Goal: Information Seeking & Learning: Compare options

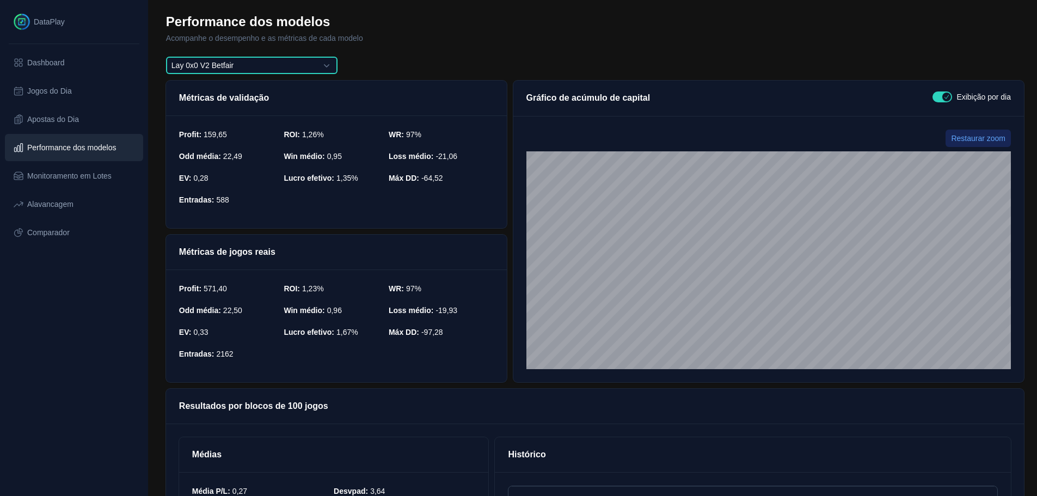
click at [277, 68] on button "Lay 0x0 V2 Betfair" at bounding box center [252, 65] width 172 height 17
click at [28, 204] on span "Alavancagem" at bounding box center [50, 204] width 46 height 11
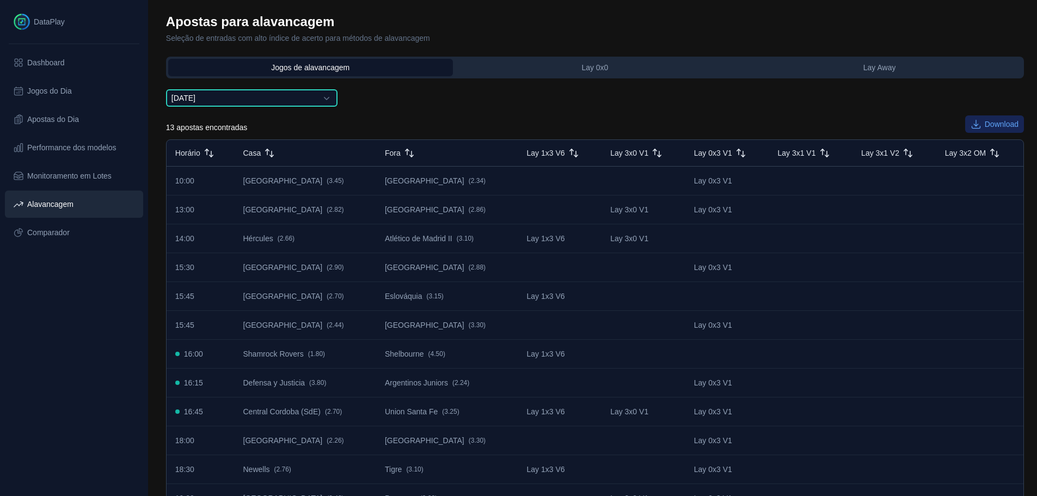
click at [329, 101] on button "[DATE]" at bounding box center [252, 97] width 172 height 17
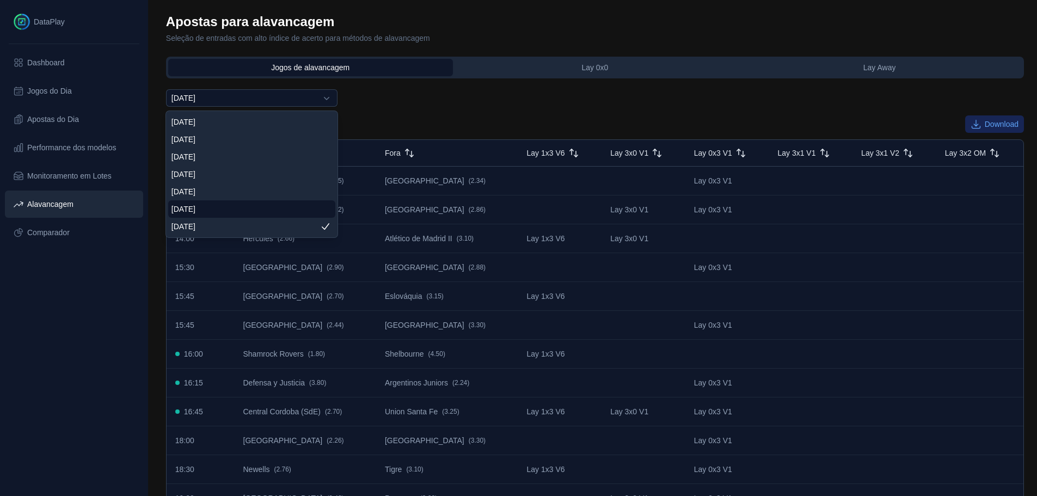
click at [218, 210] on li "[DATE]" at bounding box center [251, 208] width 167 height 17
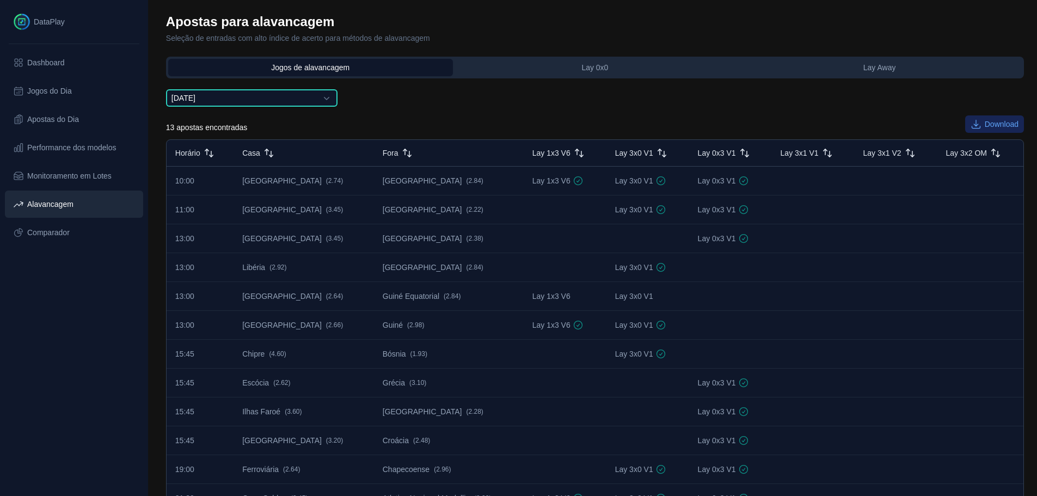
click at [313, 103] on button "[DATE]" at bounding box center [252, 97] width 172 height 17
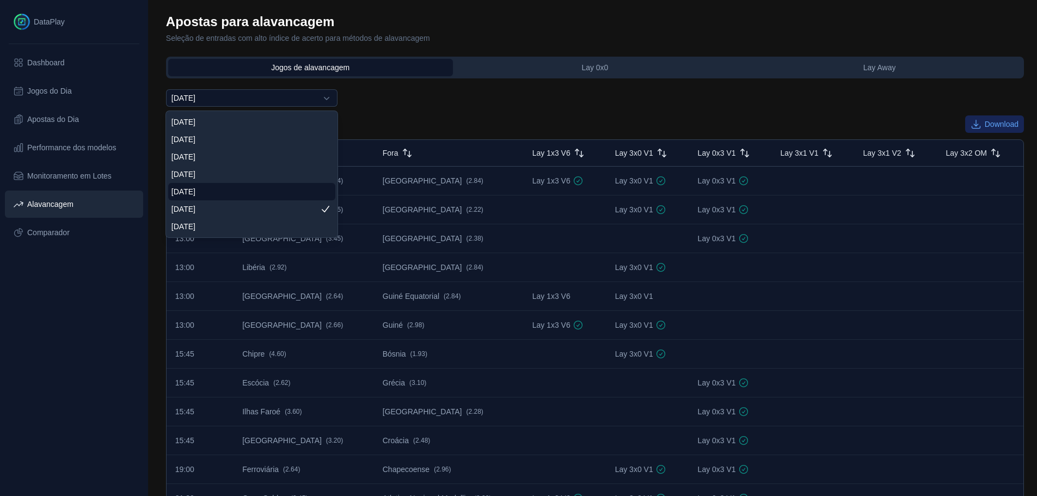
click at [223, 187] on li "[DATE]" at bounding box center [251, 191] width 167 height 17
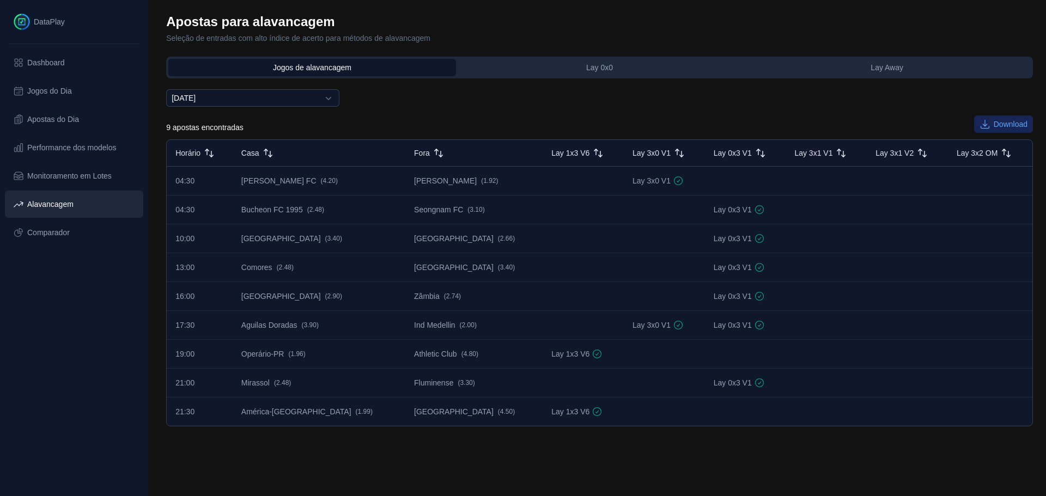
click at [407, 97] on div "[DATE] 9 apostas encontradas Download Horário Casa Fora Lay 1x3 V6 Lay 3x0 V1 L…" at bounding box center [599, 257] width 866 height 337
click at [308, 96] on button "[DATE]" at bounding box center [252, 97] width 173 height 17
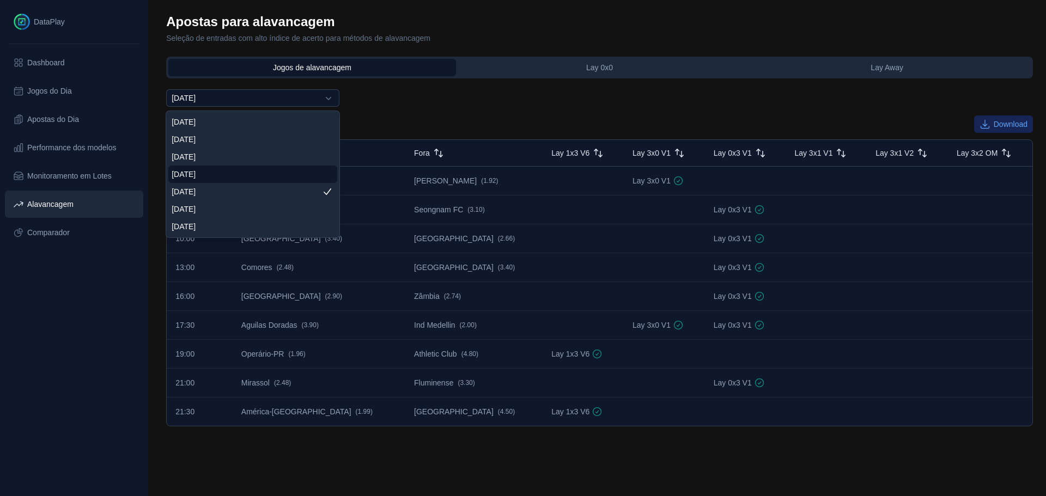
click at [196, 170] on span "[DATE]" at bounding box center [184, 174] width 24 height 11
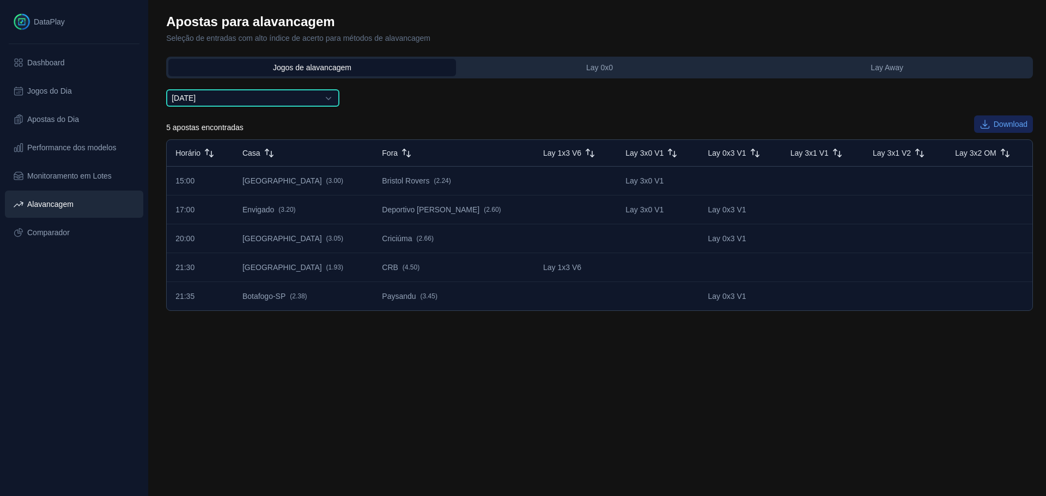
click at [330, 98] on button "[DATE]" at bounding box center [252, 97] width 173 height 17
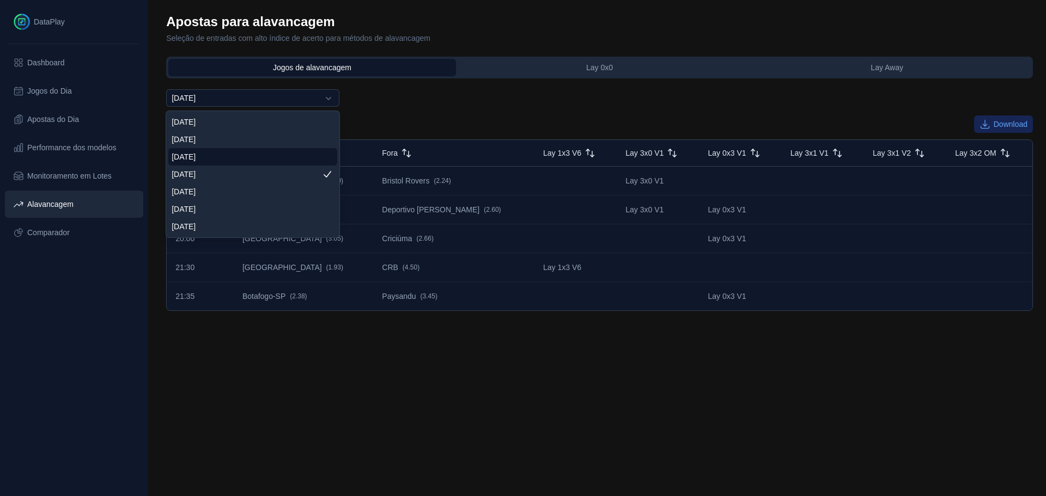
click at [254, 150] on li "[DATE]" at bounding box center [252, 156] width 169 height 17
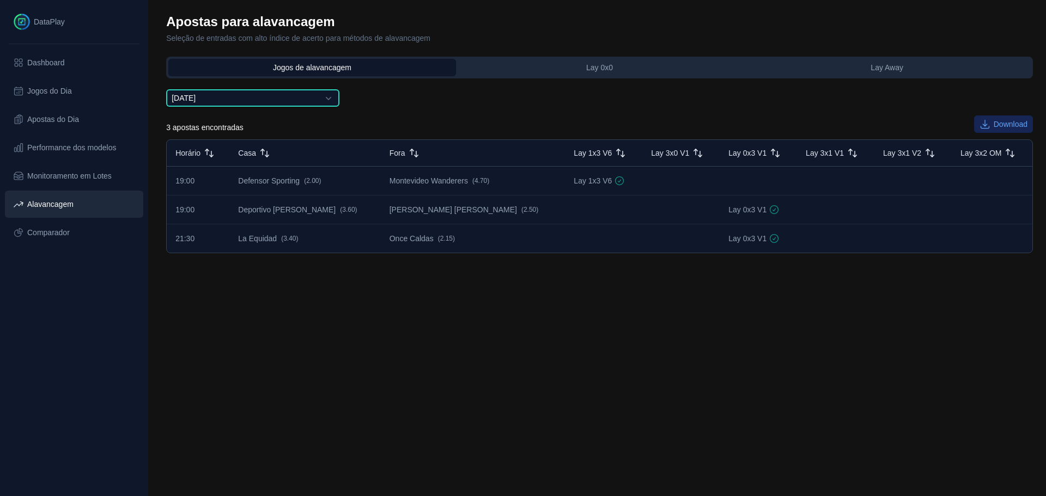
click at [287, 95] on button "[DATE]" at bounding box center [252, 97] width 173 height 17
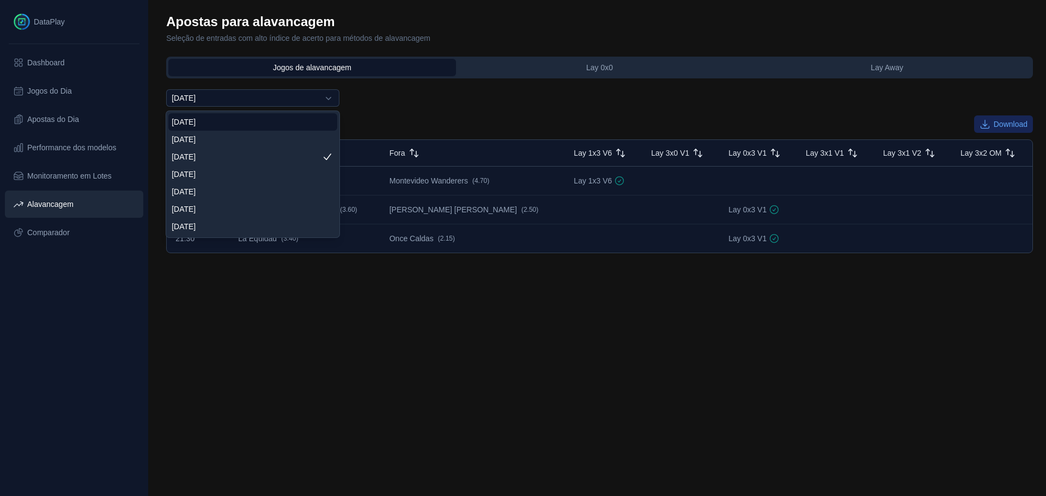
click at [224, 125] on li "[DATE]" at bounding box center [252, 121] width 169 height 17
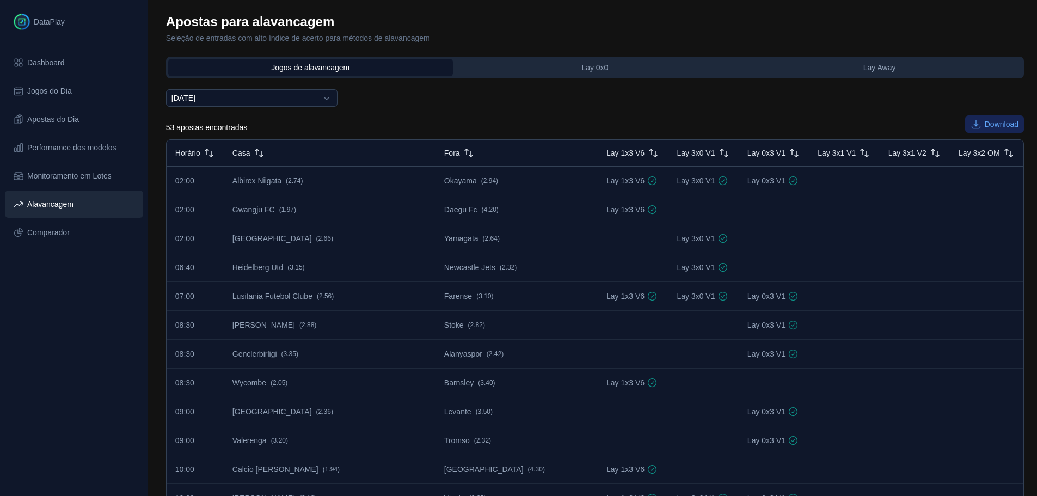
click at [894, 70] on span "Lay Away" at bounding box center [880, 67] width 33 height 11
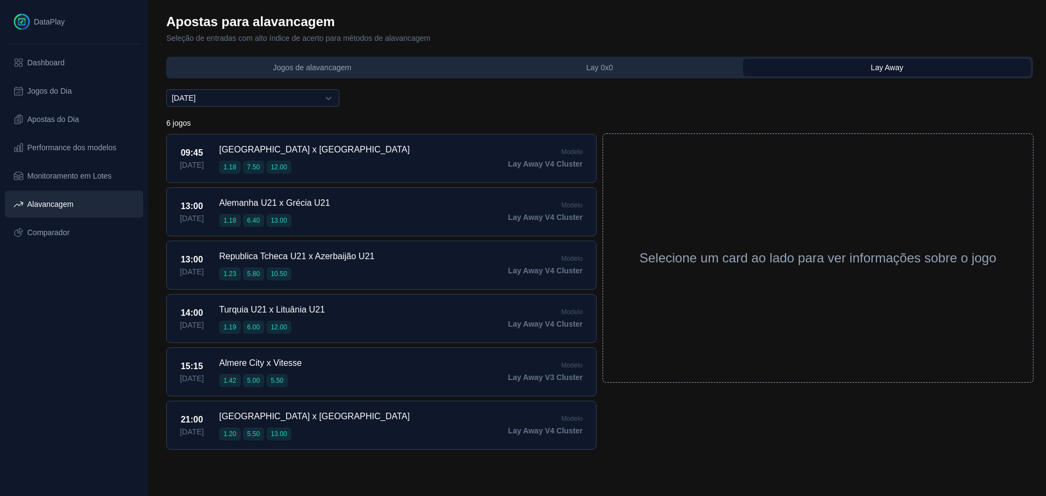
click at [750, 198] on div "Selecione um card ao lado para ver informações sobre o jogo" at bounding box center [818, 258] width 430 height 248
click at [455, 154] on div "09:45 [DATE] [GEOGRAPHIC_DATA] x [GEOGRAPHIC_DATA] 1.18 7.50 12.00 Modelo Lay A…" at bounding box center [381, 158] width 430 height 49
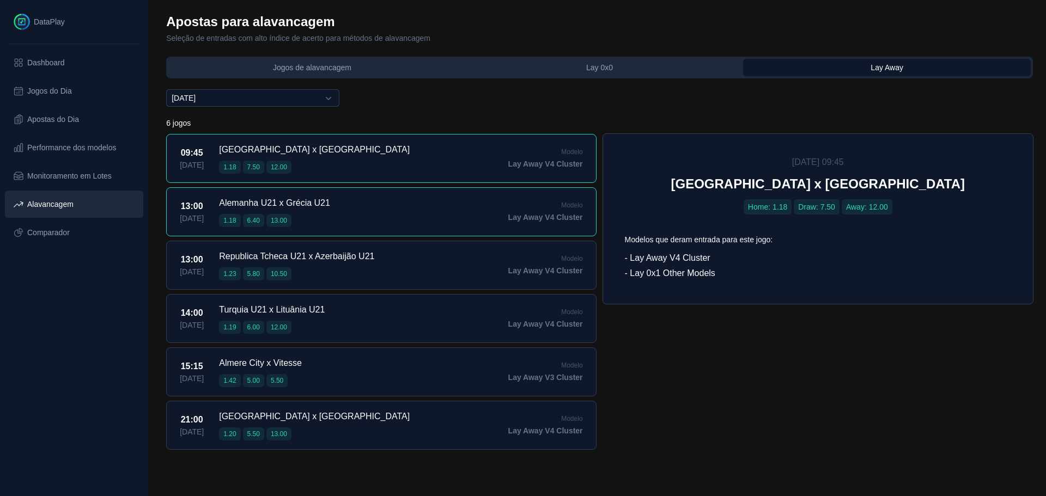
click at [368, 211] on div "13:00 [DATE] Alemanha U21 x Grécia U21 1.18 6.40 13.00 Modelo Lay Away V4 Clust…" at bounding box center [381, 211] width 430 height 49
click at [371, 242] on div "13:00 [DATE] Republica Tcheca U21 x Azerbaijão U21 1.23 5.80 10.50 Modelo Lay A…" at bounding box center [381, 265] width 430 height 49
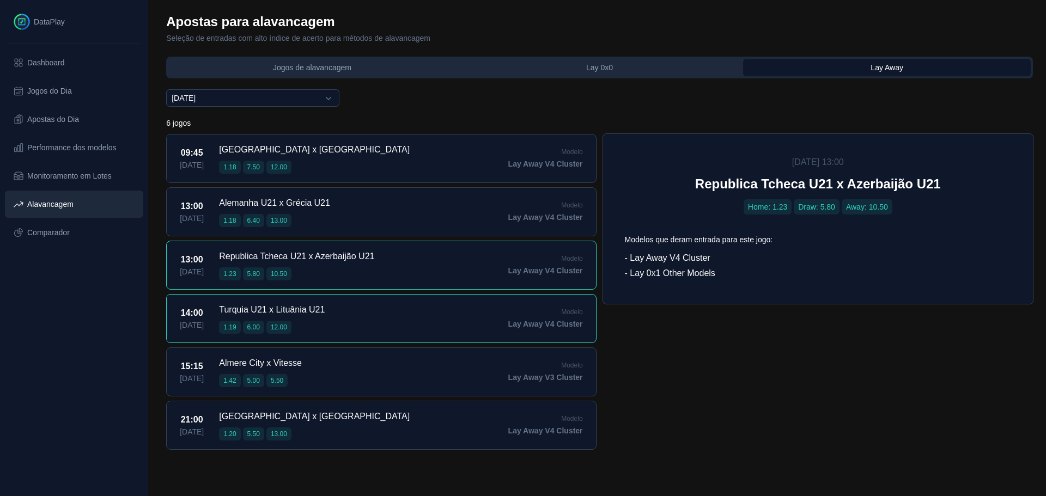
click at [359, 315] on div "14:00 [DATE] Turquia U21 x Lituânia U21 1.19 6.00 12.00 Modelo Lay Away V4 Clus…" at bounding box center [381, 318] width 430 height 49
click at [344, 368] on div "15:15 [DATE] Almere City x Vitesse 1.42 5.00 5.50 Modelo Lay Away V3 Cluster" at bounding box center [381, 371] width 430 height 49
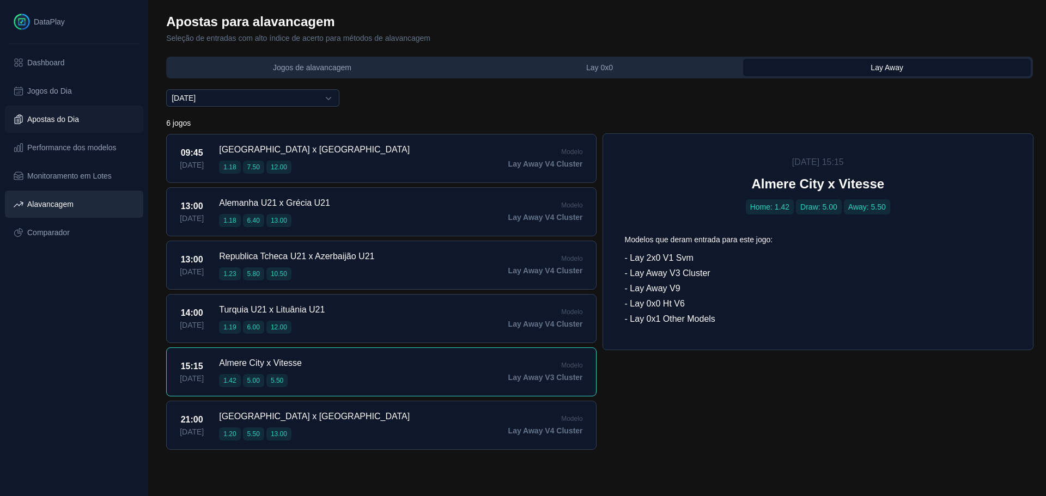
click at [72, 118] on span "Apostas do Dia" at bounding box center [53, 119] width 52 height 11
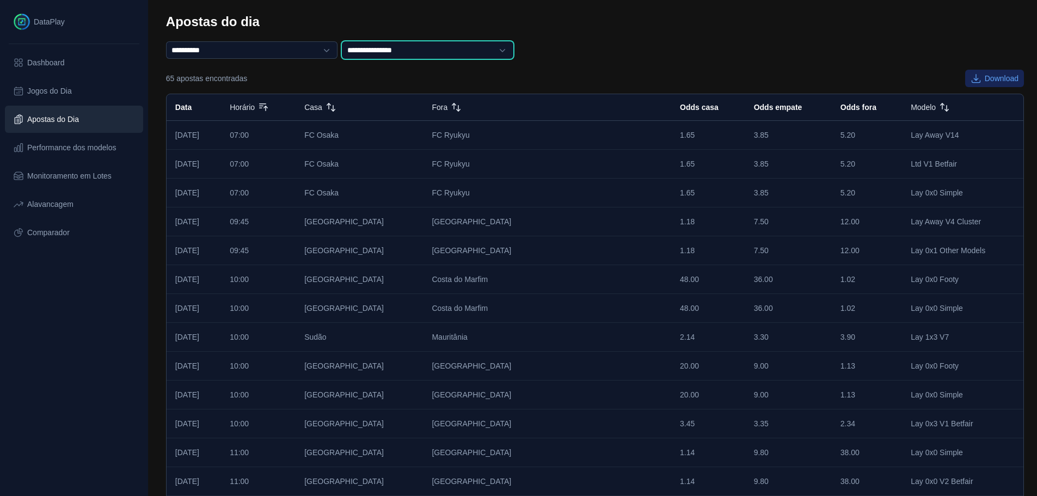
click at [474, 46] on select "**********" at bounding box center [428, 49] width 172 height 17
click at [344, 41] on select "**********" at bounding box center [428, 49] width 172 height 17
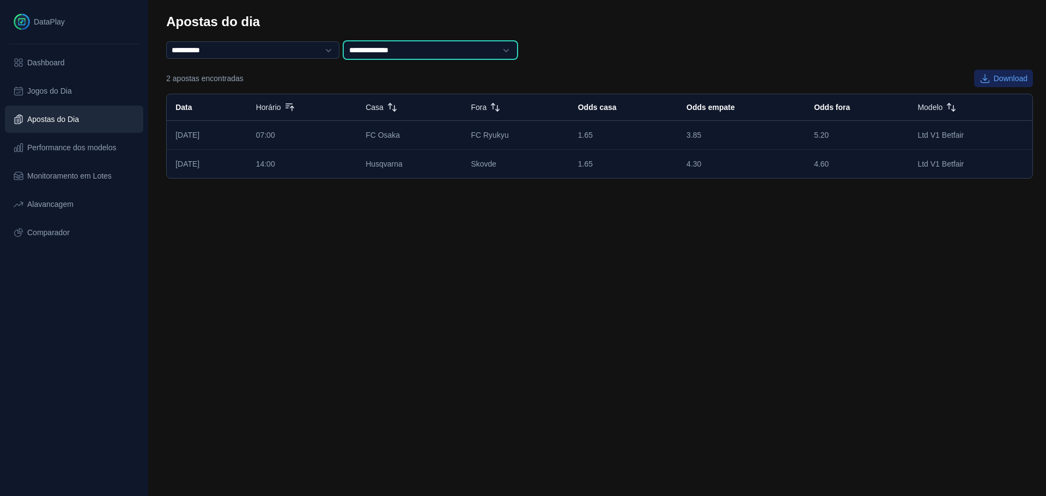
click at [429, 52] on select "**********" at bounding box center [430, 49] width 173 height 17
select select "**********"
click at [344, 41] on select "**********" at bounding box center [430, 49] width 173 height 17
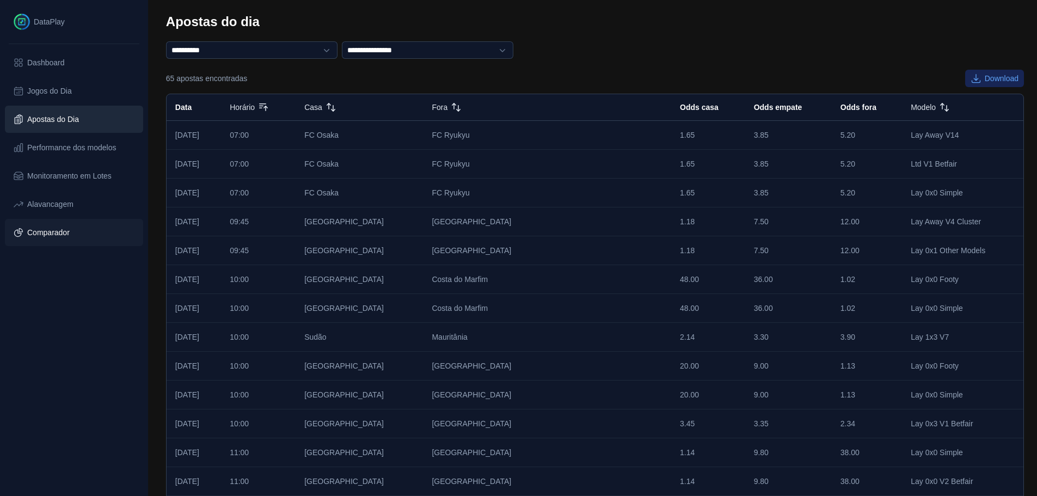
click at [55, 235] on span "Comparador" at bounding box center [48, 232] width 42 height 11
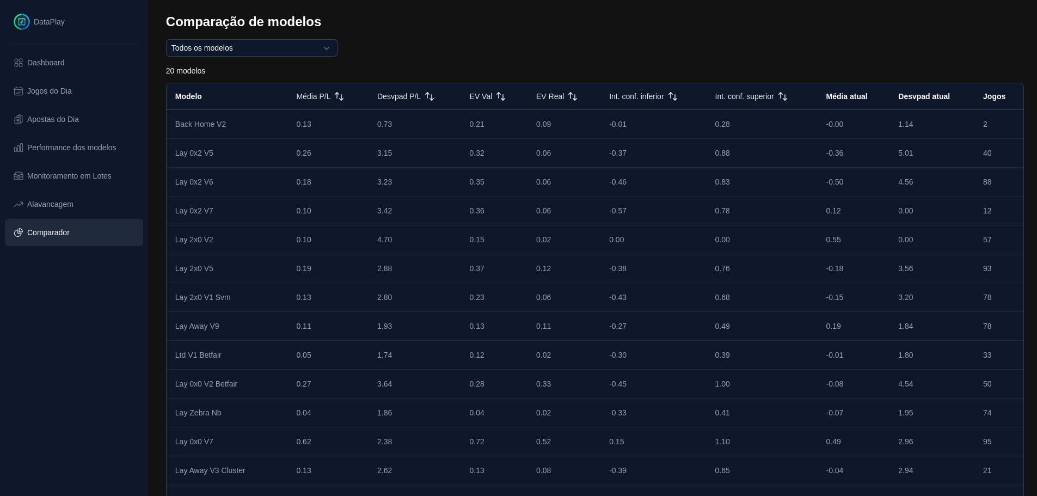
click at [1001, 96] on span "Jogos" at bounding box center [995, 96] width 22 height 9
click at [993, 96] on span "Jogos" at bounding box center [995, 96] width 22 height 9
click at [991, 96] on span "Jogos" at bounding box center [995, 96] width 22 height 9
click at [298, 48] on button "Todos os modelos" at bounding box center [252, 47] width 172 height 17
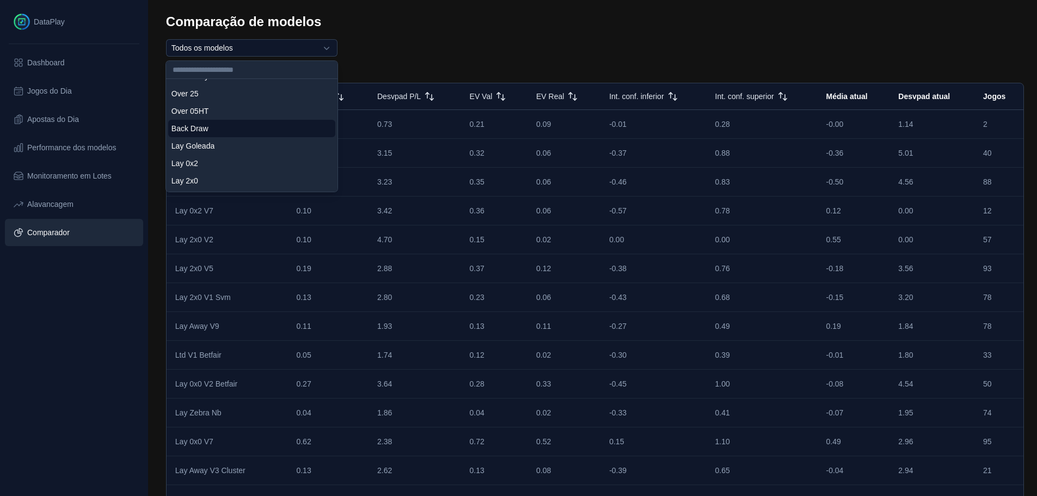
click at [257, 131] on li "Back Draw" at bounding box center [251, 128] width 167 height 17
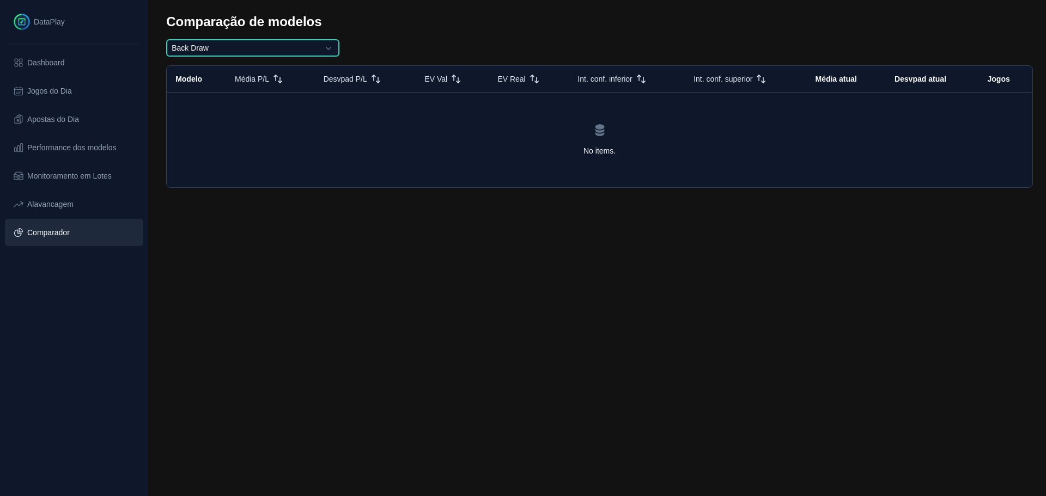
click at [265, 47] on button "Back Draw" at bounding box center [252, 47] width 173 height 17
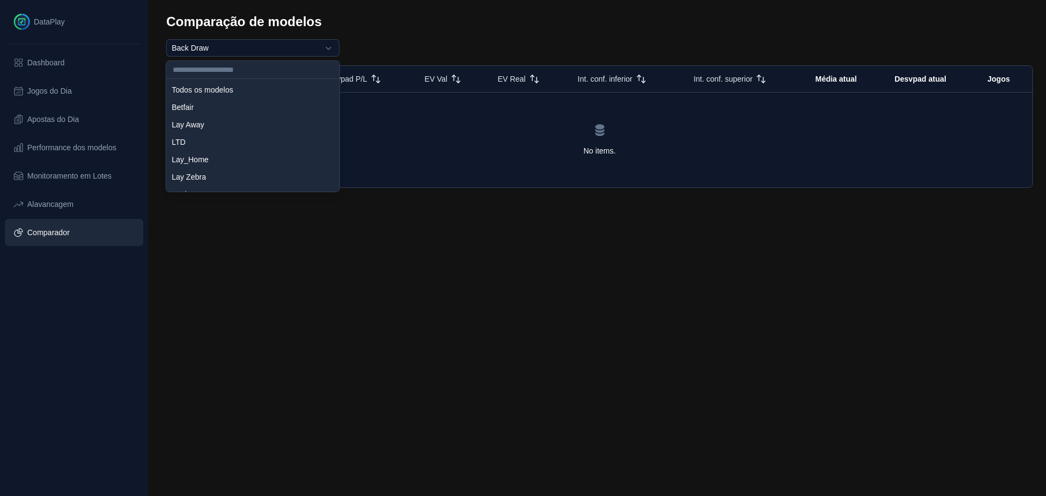
scroll to position [83, 0]
click at [227, 129] on li "Back Away" at bounding box center [252, 128] width 169 height 17
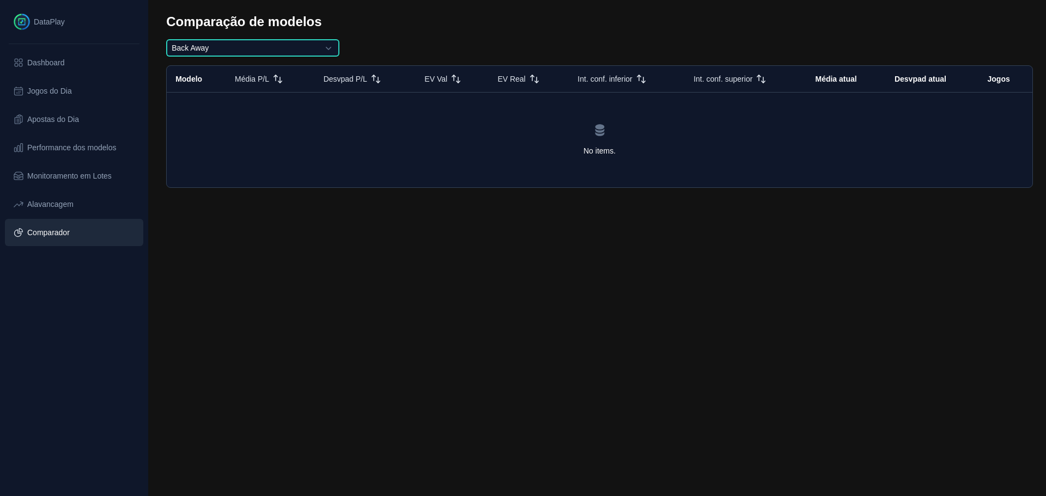
click at [238, 50] on button "Back Away" at bounding box center [252, 47] width 173 height 17
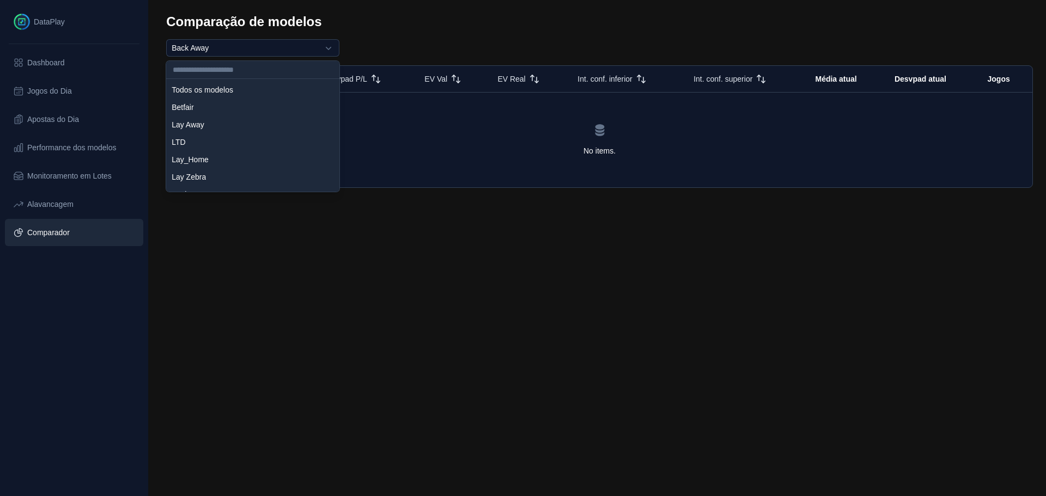
scroll to position [31, 0]
click at [215, 161] on li "Back Home" at bounding box center [252, 163] width 169 height 17
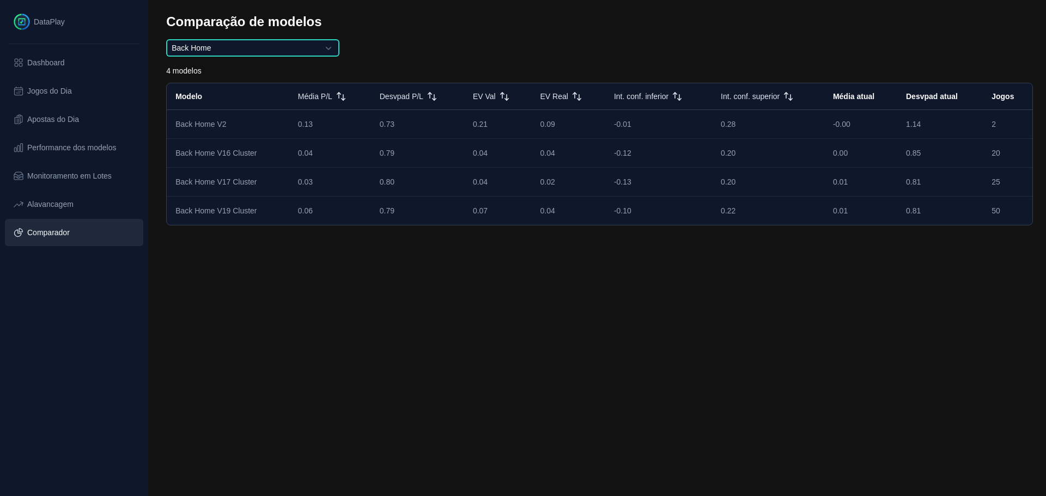
click at [285, 46] on button "Back Home" at bounding box center [252, 47] width 173 height 17
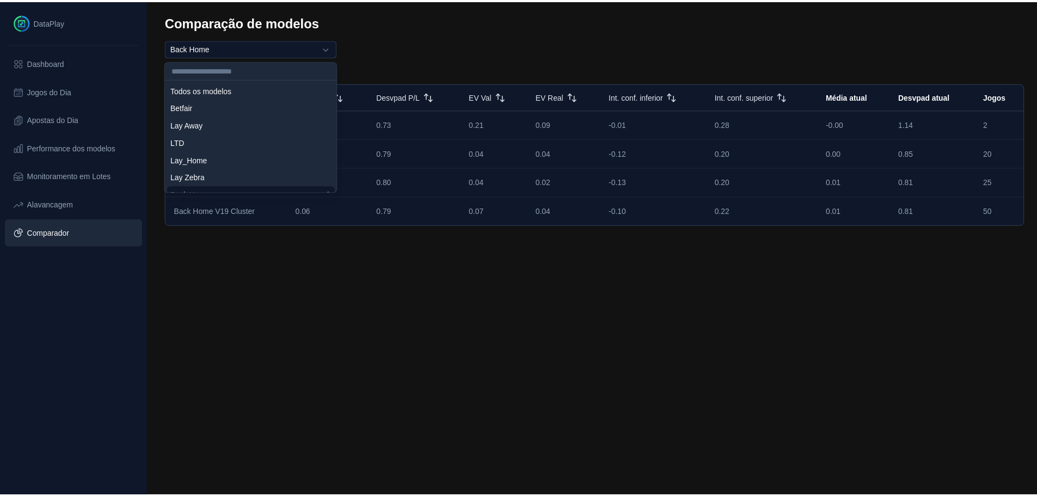
scroll to position [14, 0]
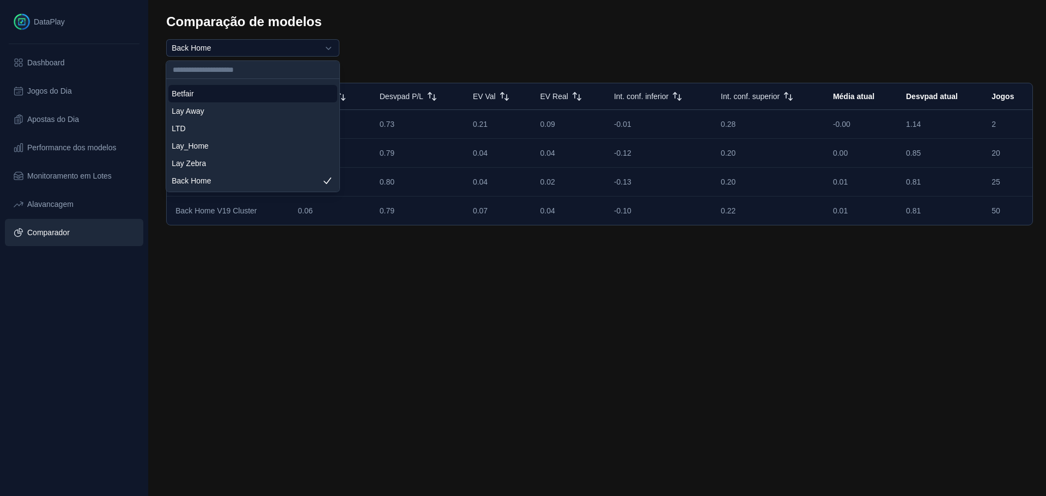
click at [210, 98] on li "Betfair" at bounding box center [252, 93] width 169 height 17
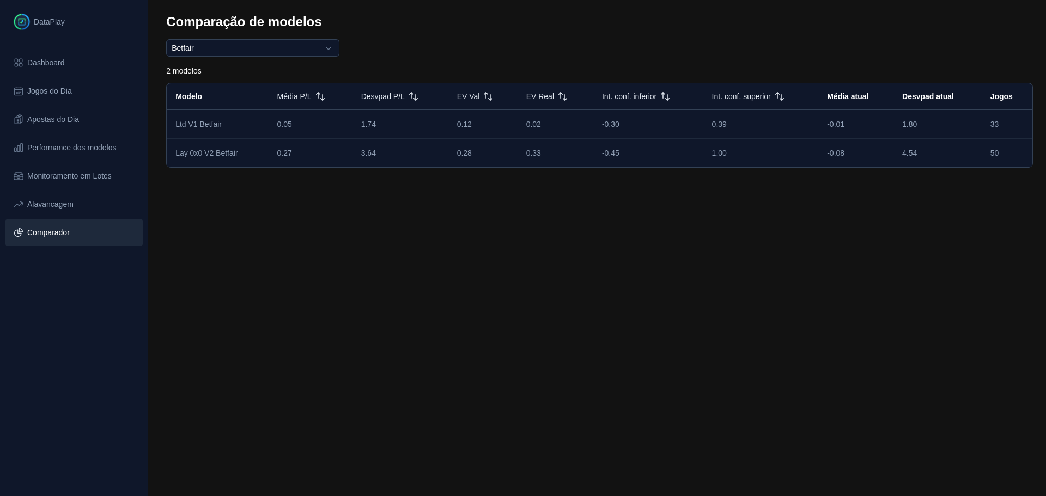
click at [273, 38] on div "Comparação de modelos Betfair 2 modelos Modelo Média P/L Desvpad P/L EV Val EV …" at bounding box center [599, 144] width 893 height 288
click at [271, 44] on button "Betfair" at bounding box center [252, 47] width 173 height 17
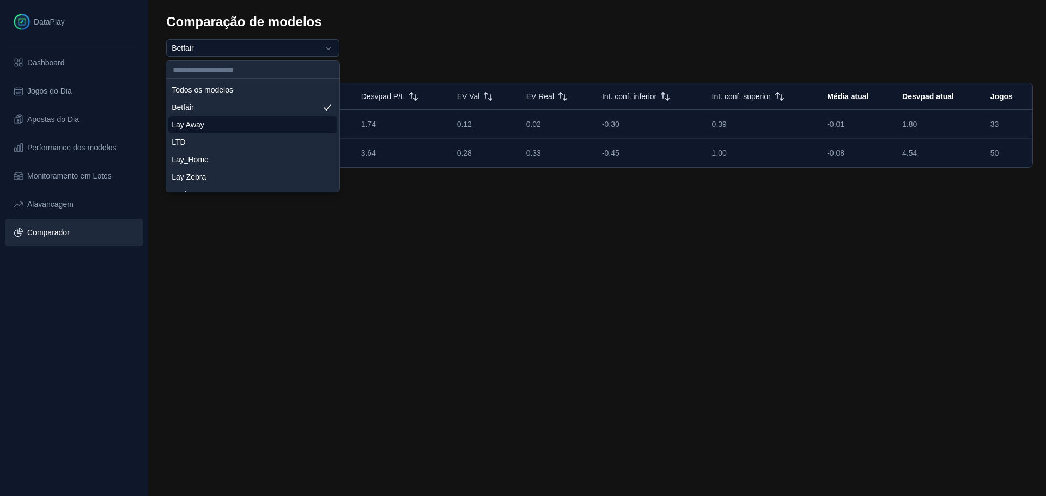
click at [207, 127] on li "Lay Away" at bounding box center [252, 124] width 169 height 17
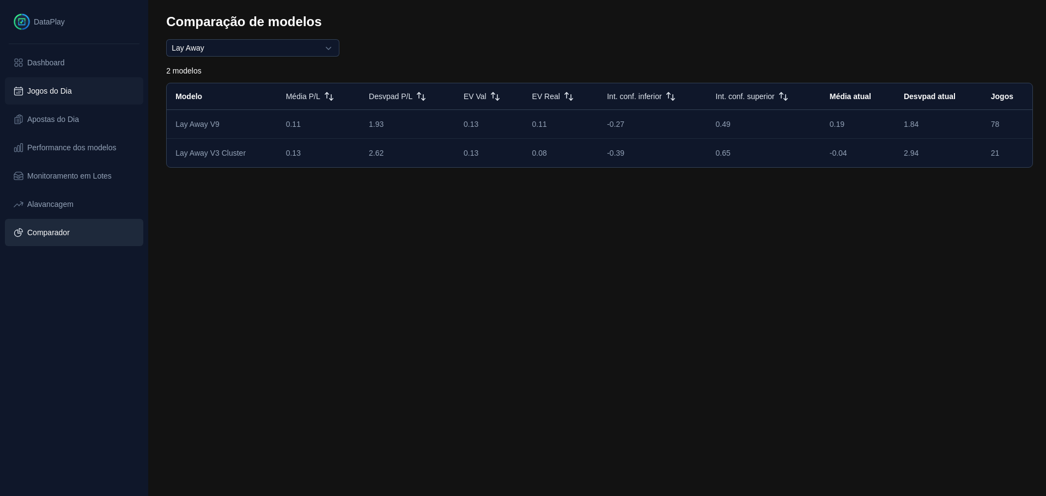
click at [66, 93] on span "Jogos do Dia" at bounding box center [49, 91] width 45 height 11
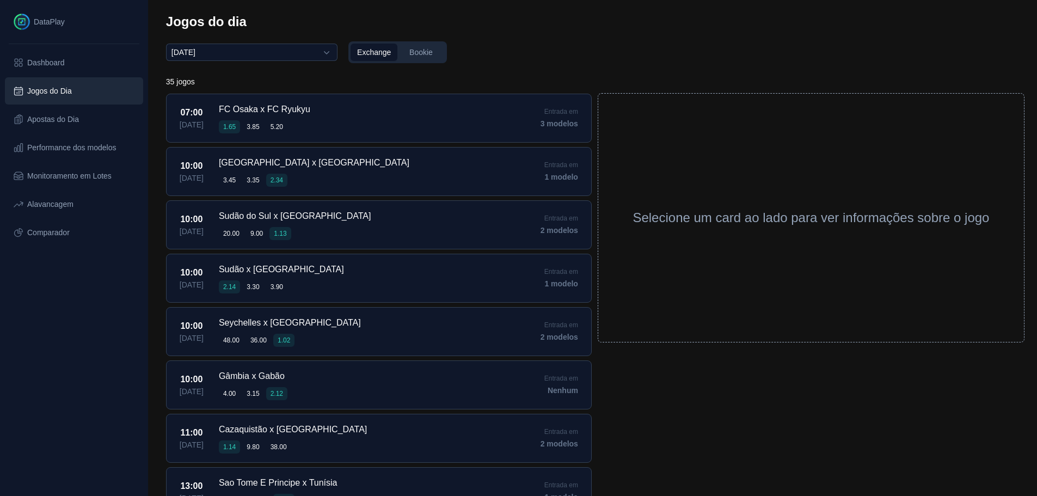
click at [419, 49] on span "Bookie" at bounding box center [421, 52] width 23 height 11
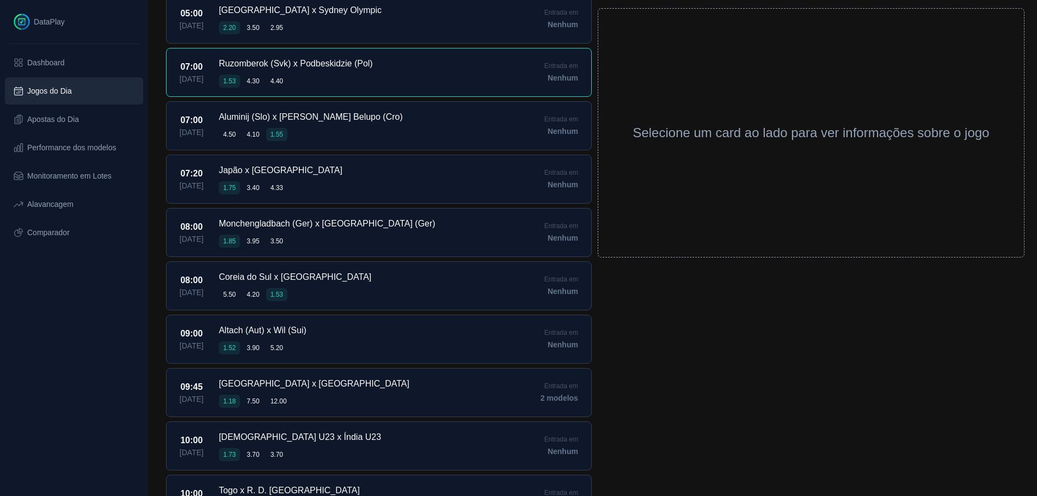
scroll to position [109, 0]
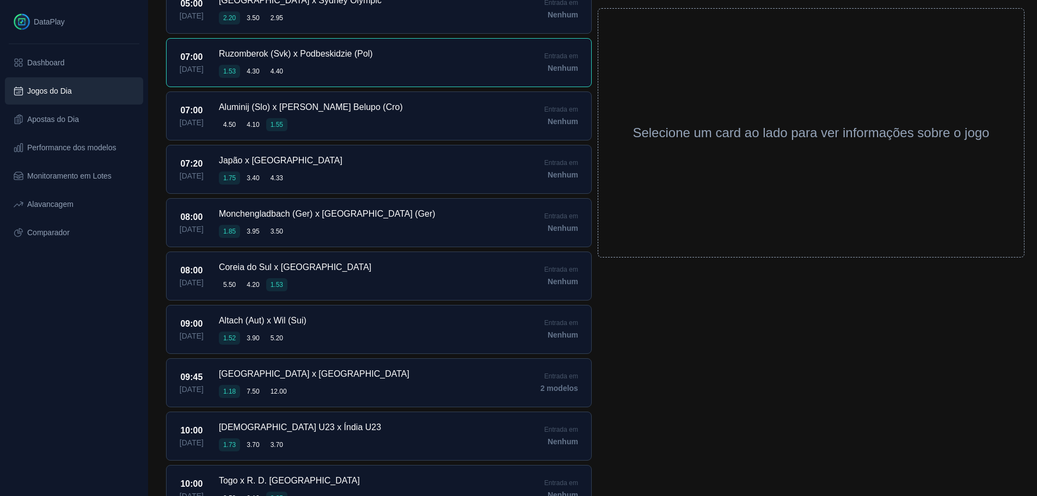
click at [410, 71] on div "07:00 [DATE] Ruzomberok (Svk) x Podbeskidzie (Pol) 1.53 4.30 4.40 Entrada em [G…" at bounding box center [379, 62] width 426 height 49
click at [407, 124] on div "07:00 [DATE] Aluminij (Slo) x [PERSON_NAME] Belupo (Cro) 4.50 4.10 1.55 Entrada…" at bounding box center [379, 115] width 426 height 49
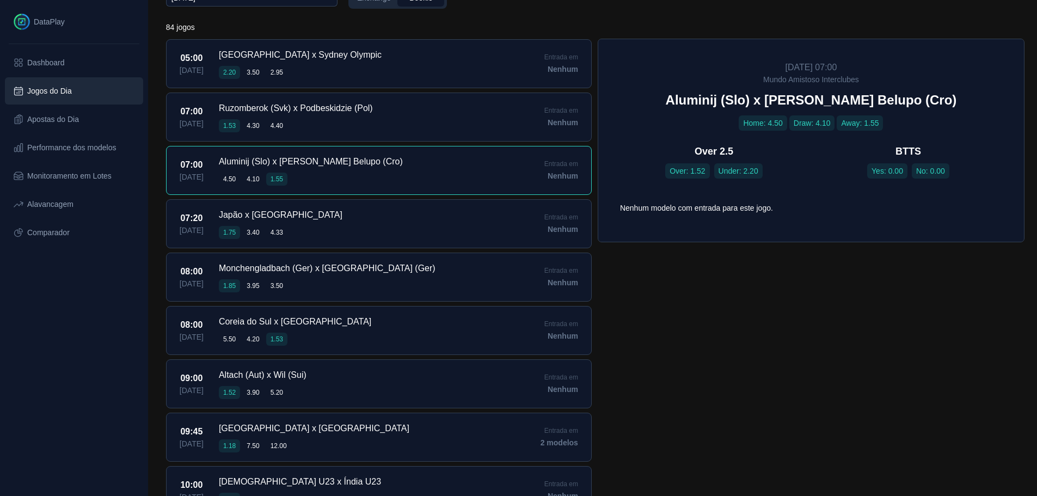
scroll to position [0, 0]
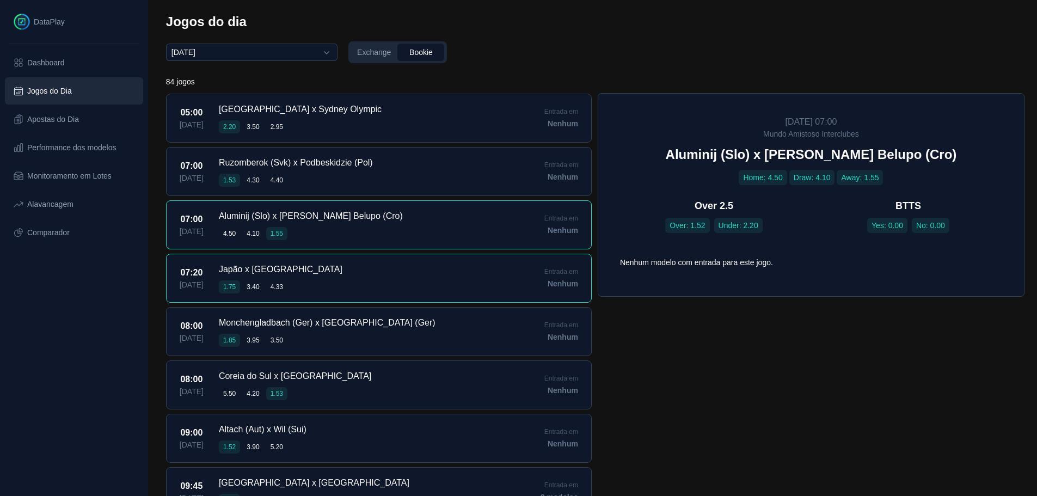
click at [382, 284] on div "07:20 [DATE] [GEOGRAPHIC_DATA] x [GEOGRAPHIC_DATA] 1.75 3.40 4.33 Entrada em [G…" at bounding box center [379, 278] width 426 height 49
click at [92, 64] on link "Dashboard" at bounding box center [73, 62] width 139 height 28
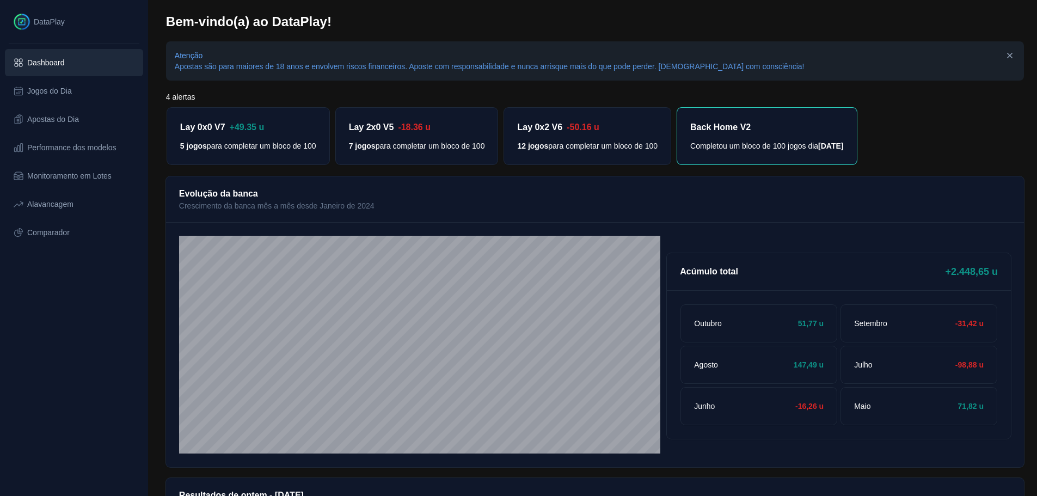
click at [748, 120] on div "Back Home V2 Completou um bloco de 100 jogos dia [DATE]" at bounding box center [766, 136] width 179 height 57
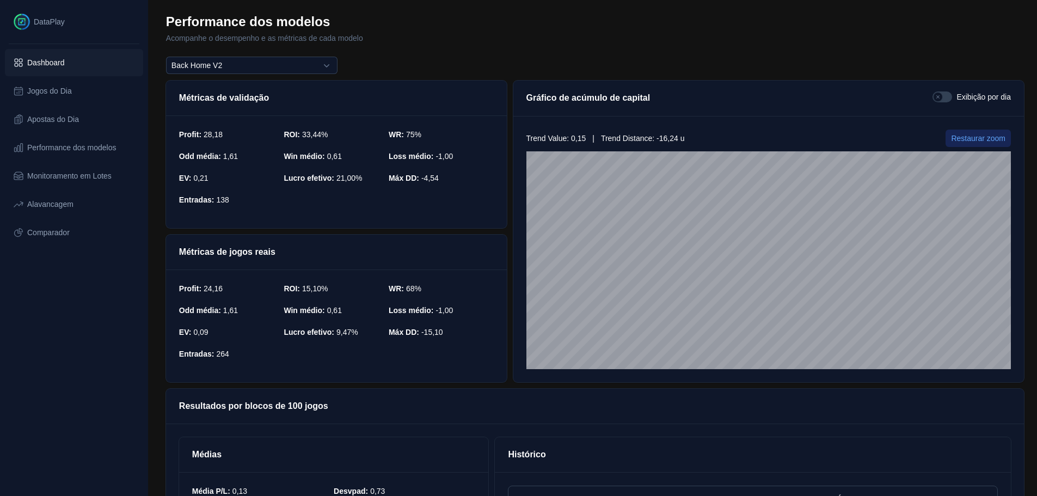
click at [54, 58] on span "Dashboard" at bounding box center [46, 62] width 38 height 11
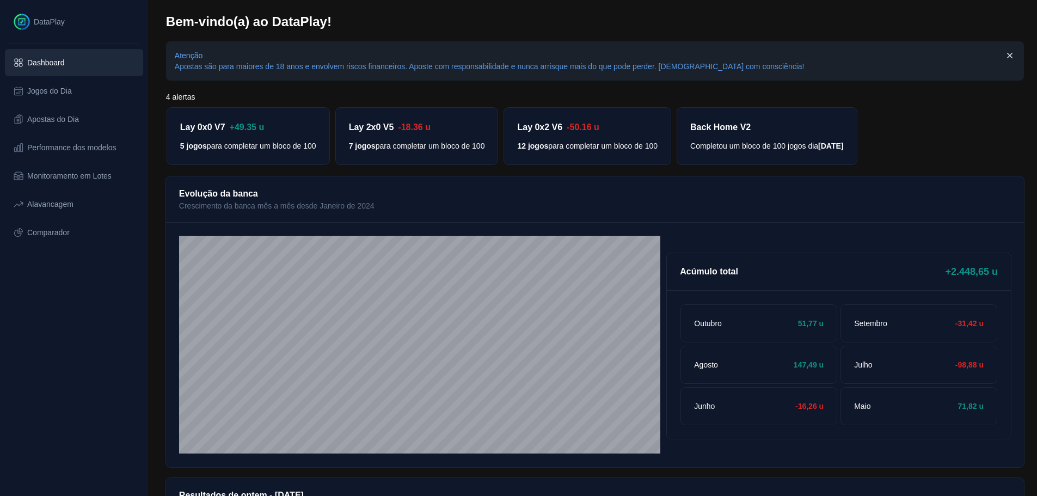
click at [1009, 53] on span "Close" at bounding box center [1010, 55] width 11 height 11
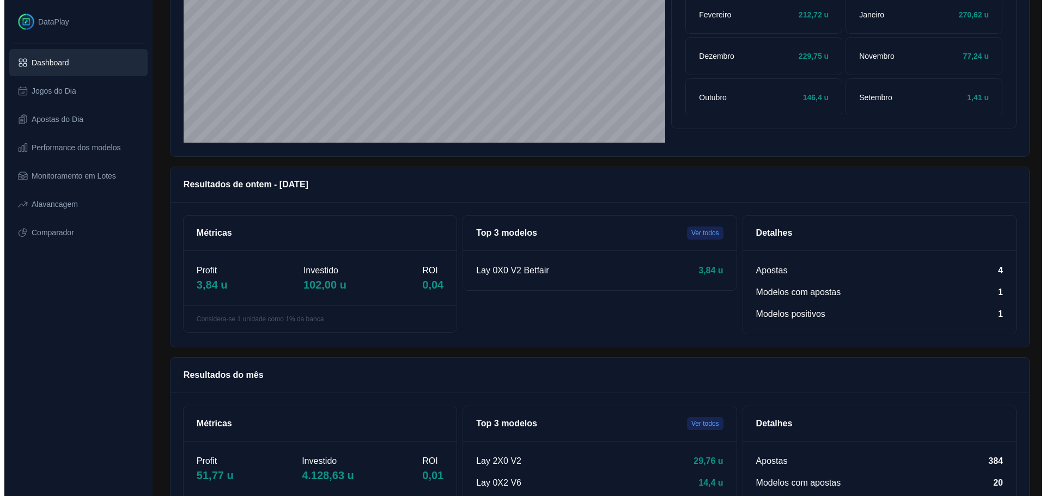
scroll to position [315, 0]
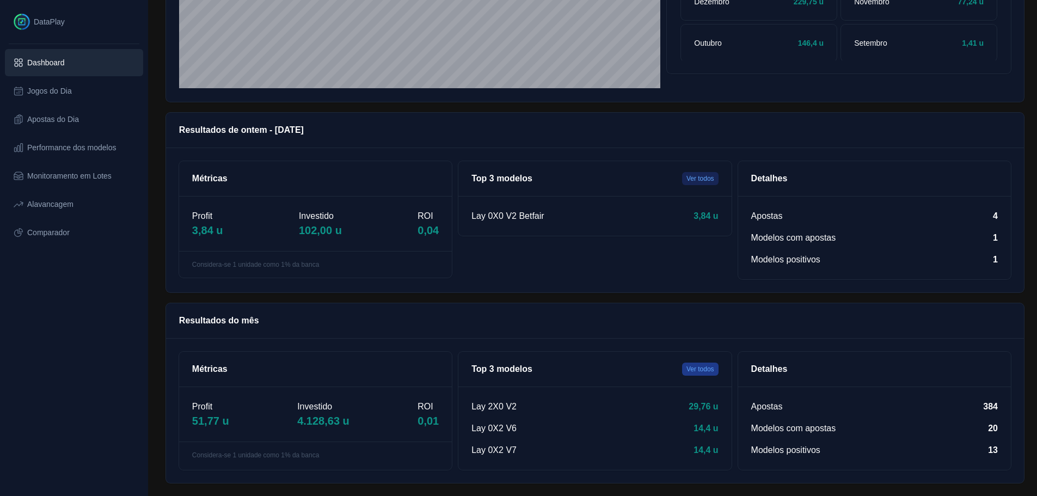
click at [699, 371] on button "Ver todos" at bounding box center [700, 369] width 36 height 13
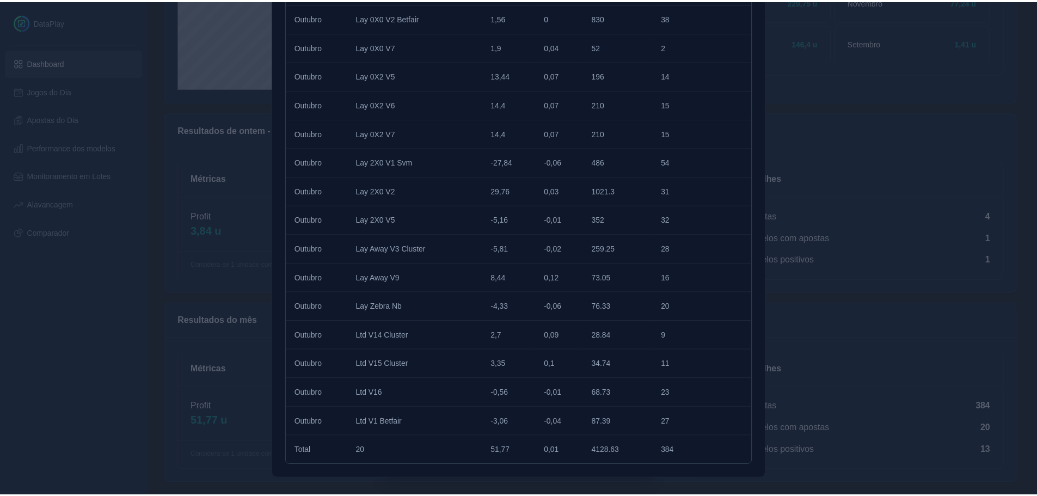
scroll to position [0, 0]
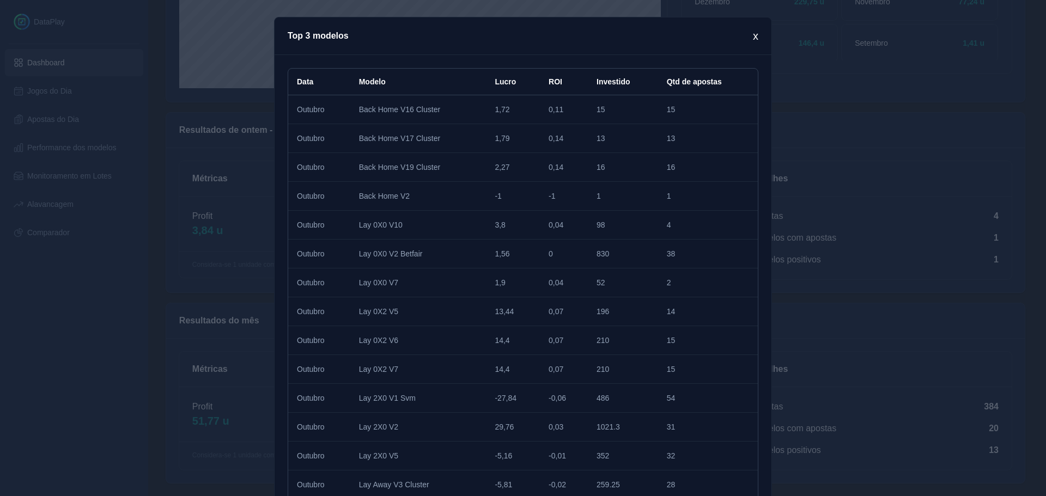
click at [753, 40] on p "x" at bounding box center [755, 35] width 5 height 15
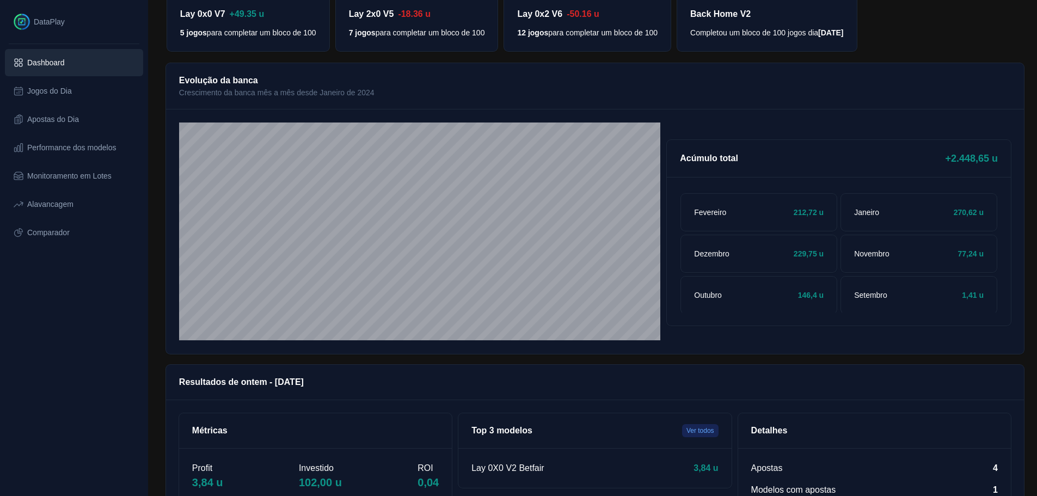
scroll to position [43, 0]
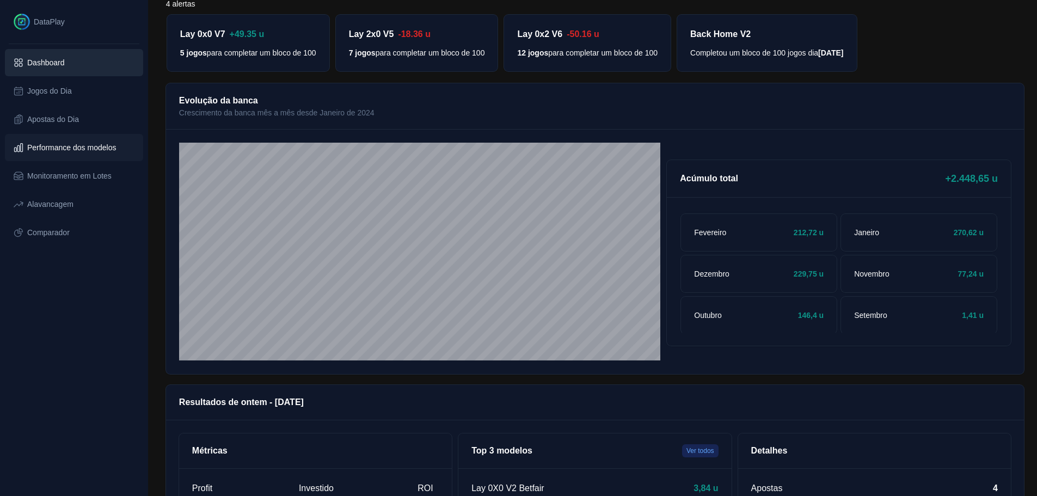
click at [62, 149] on span "Performance dos modelos" at bounding box center [71, 147] width 89 height 11
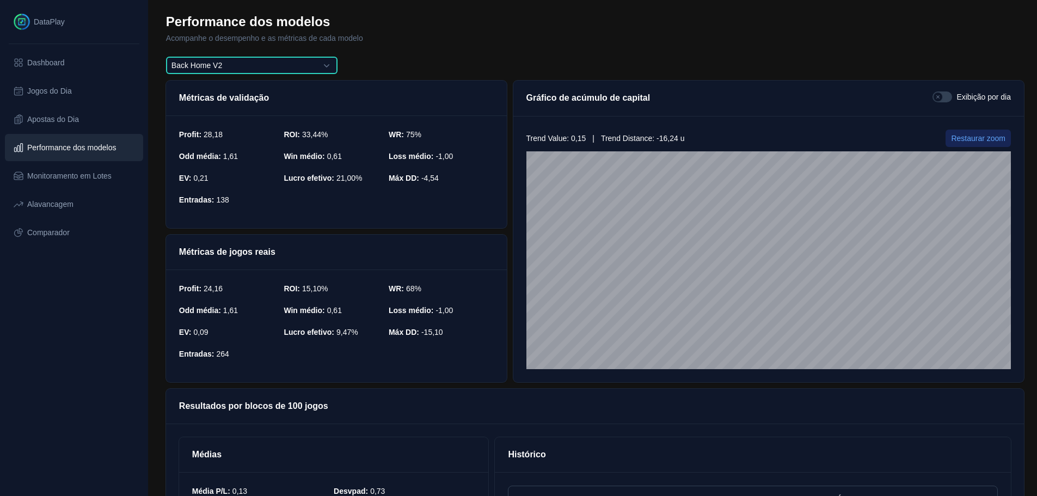
click at [278, 64] on button "Back Home V2" at bounding box center [252, 65] width 172 height 17
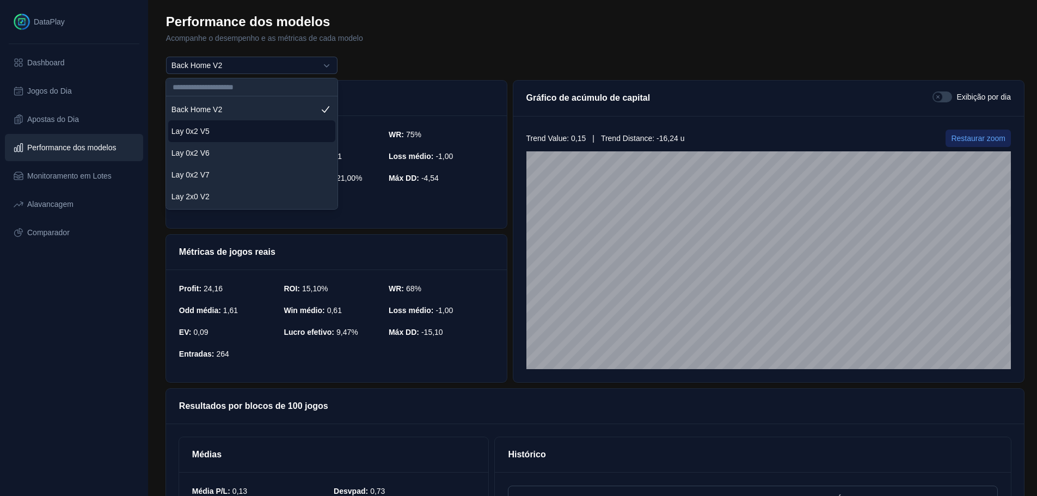
click at [248, 132] on li "Lay 0x2 V5" at bounding box center [251, 131] width 167 height 22
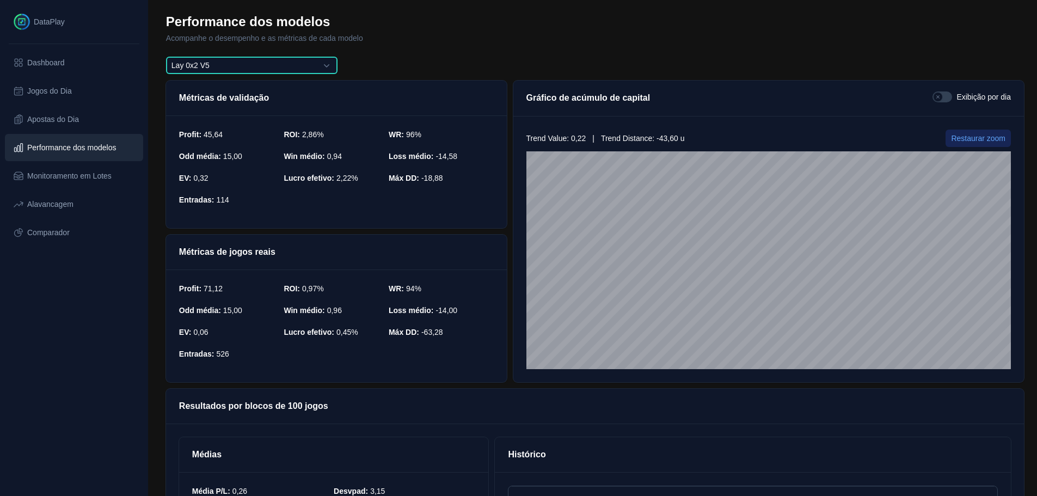
click at [279, 64] on button "Lay 0x2 V5" at bounding box center [252, 65] width 172 height 17
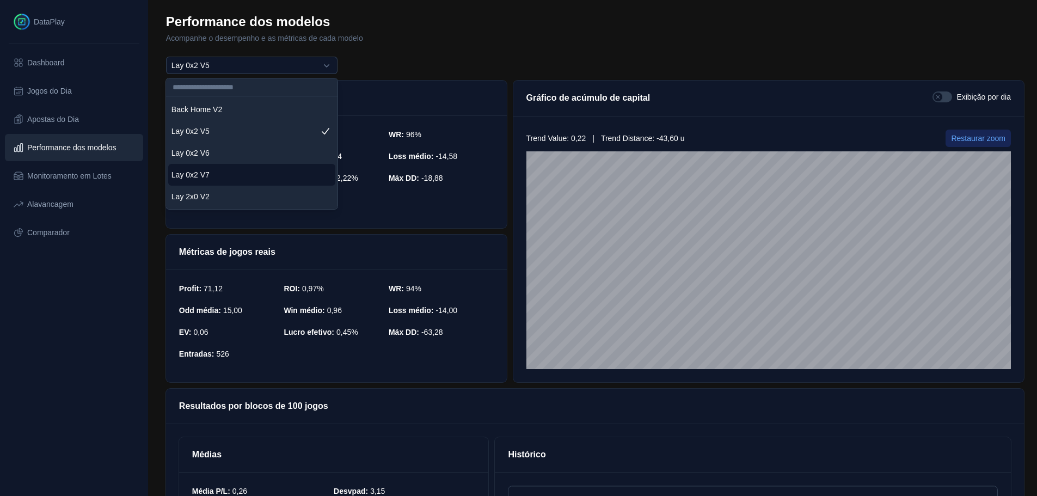
click at [245, 173] on li "Lay 0x2 V7" at bounding box center [251, 175] width 167 height 22
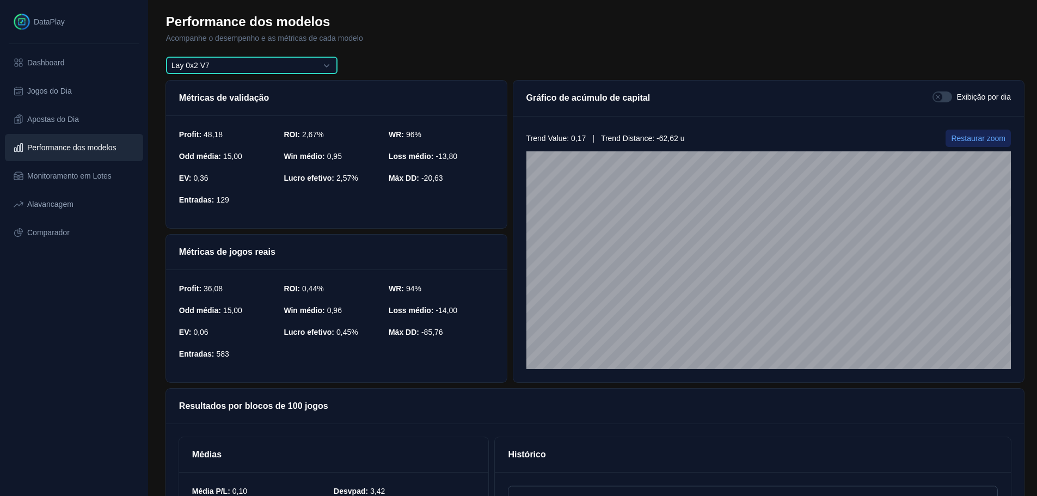
click at [246, 63] on button "Lay 0x2 V7" at bounding box center [252, 65] width 172 height 17
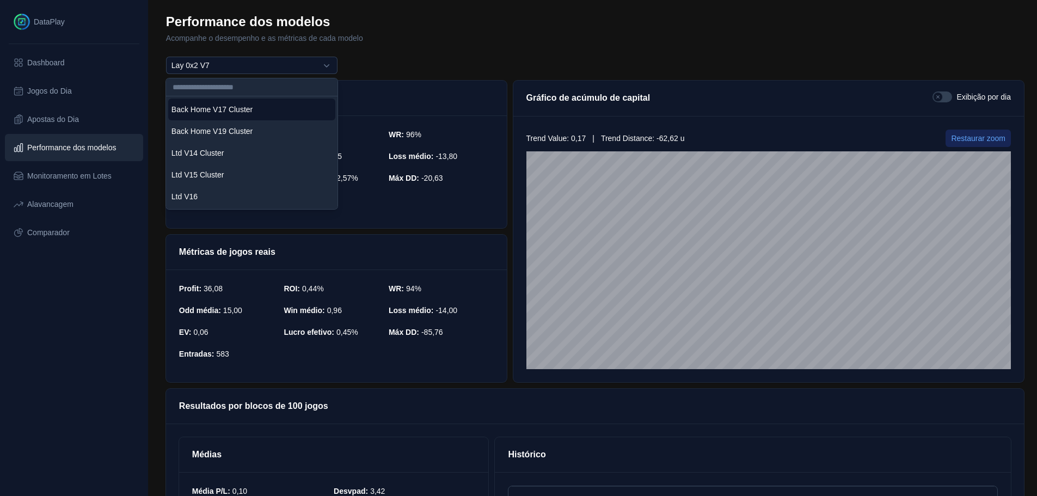
scroll to position [327, 0]
click at [194, 190] on div "Ltd V16" at bounding box center [185, 195] width 26 height 15
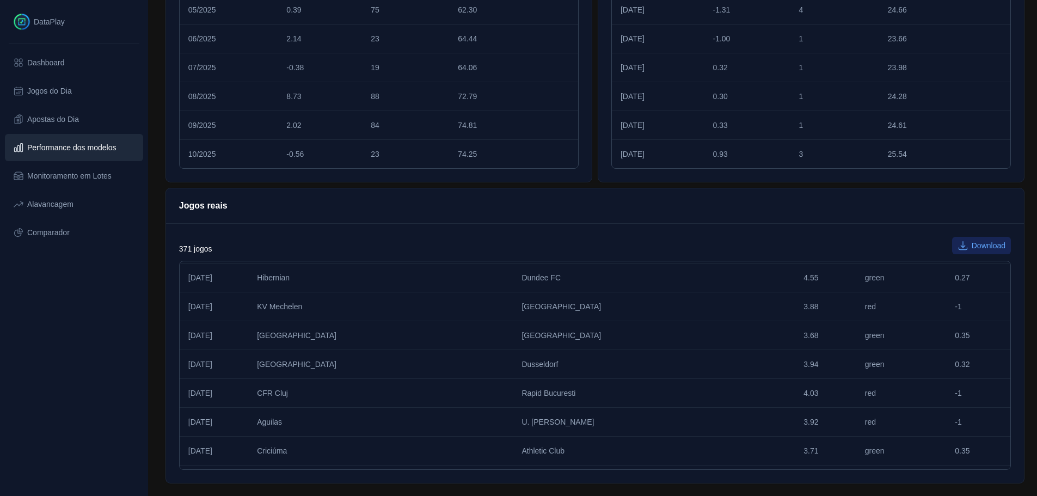
scroll to position [0, 0]
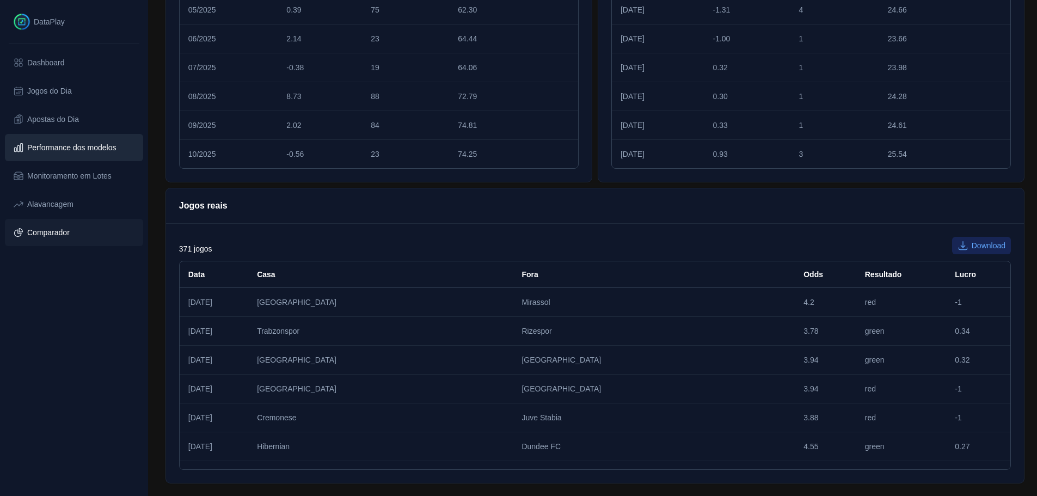
click at [59, 231] on span "Comparador" at bounding box center [48, 232] width 42 height 11
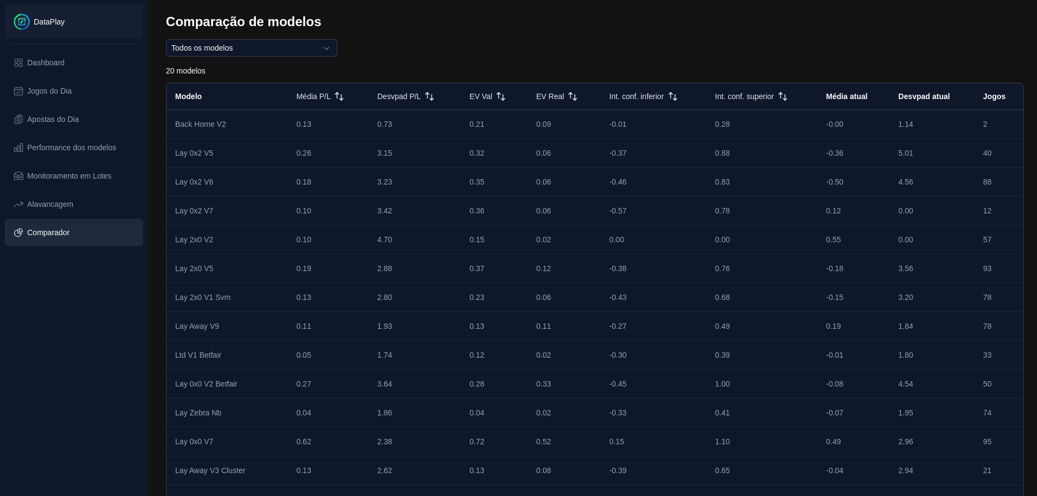
click at [52, 20] on span "DataPlay" at bounding box center [49, 21] width 31 height 11
